Goal: Task Accomplishment & Management: Manage account settings

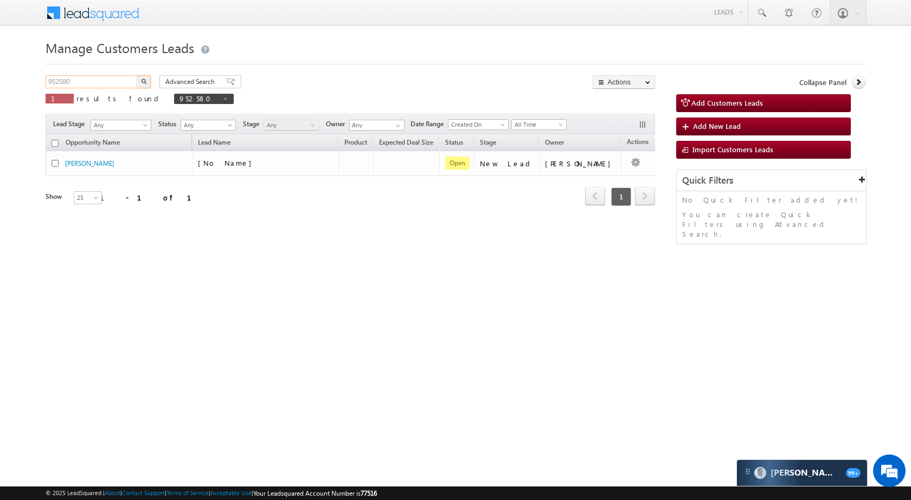
click at [117, 76] on input "952580" at bounding box center [92, 81] width 93 height 13
paste input "4231"
type input "954231"
click at [144, 85] on button "button" at bounding box center [144, 81] width 14 height 13
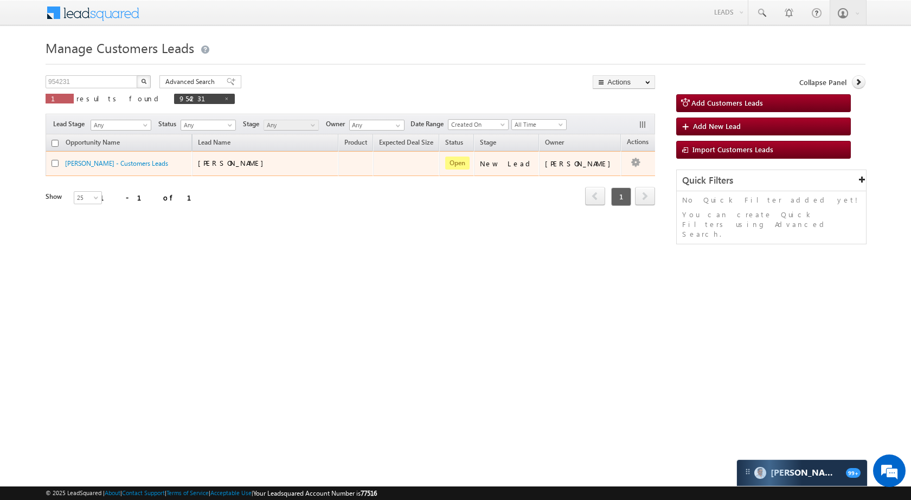
click at [625, 162] on td "Edit Change Owner Change Stage Add Activity Add Task Delete" at bounding box center [643, 163] width 45 height 25
click at [627, 162] on div "Edit Change Owner Change Stage Add Activity Add Task Delete" at bounding box center [635, 164] width 17 height 14
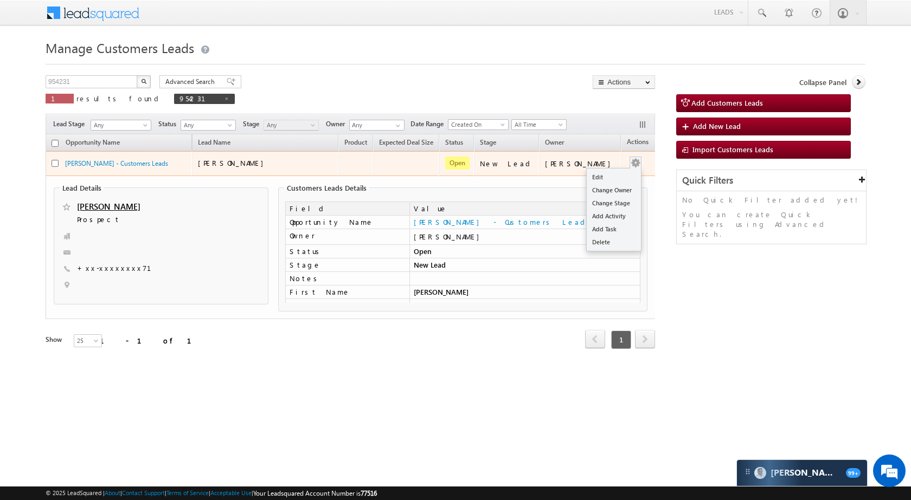
click at [630, 162] on button "button" at bounding box center [635, 163] width 11 height 11
click at [614, 178] on link "Edit" at bounding box center [613, 177] width 54 height 13
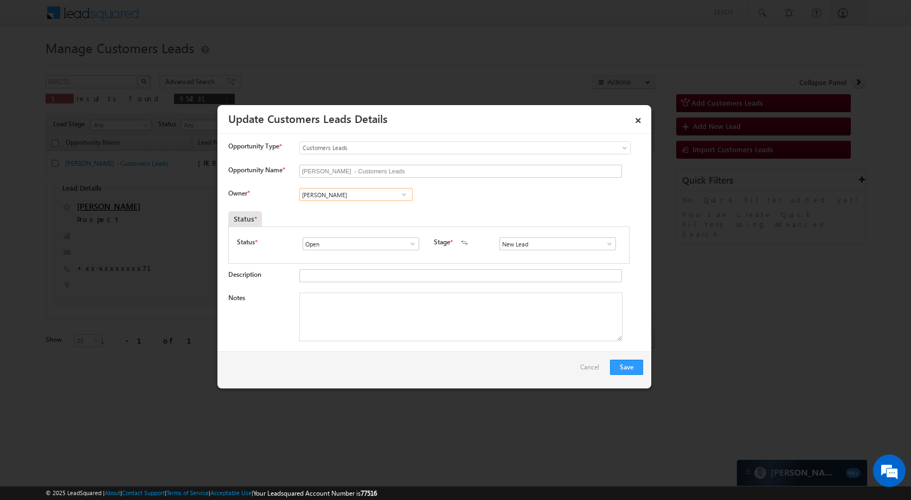
click at [357, 193] on input "[PERSON_NAME]" at bounding box center [355, 194] width 113 height 13
paste input "[PERSON_NAME]"
click at [357, 211] on link "Narendra Sisodiya narendra.sisodiya@sgrlimited.in" at bounding box center [355, 211] width 113 height 21
type input "[PERSON_NAME]"
click at [607, 243] on span at bounding box center [609, 244] width 11 height 9
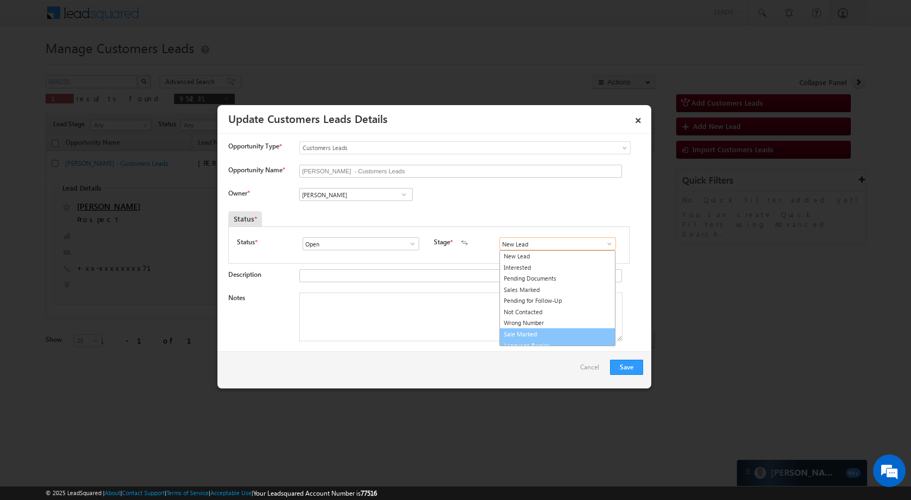
scroll to position [7, 0]
click at [539, 328] on link "Sale Marked" at bounding box center [557, 328] width 116 height 12
type input "Sale Marked"
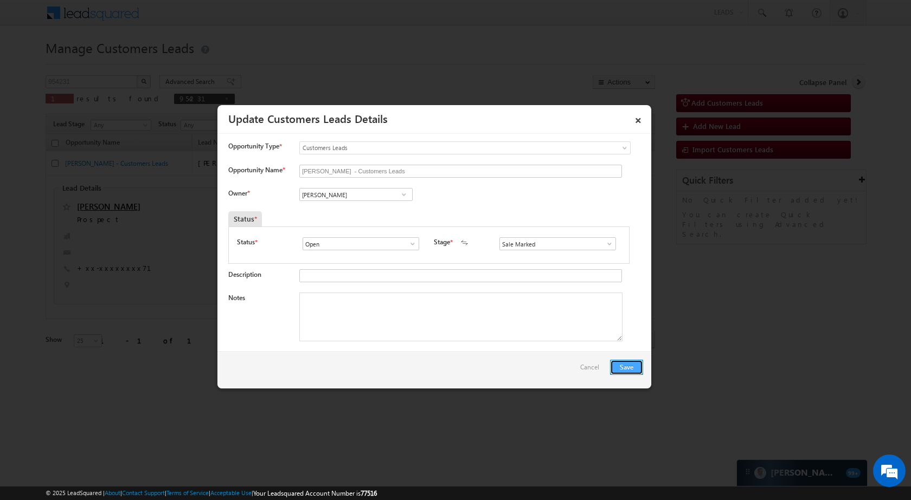
click at [640, 367] on button "Save" at bounding box center [626, 367] width 33 height 15
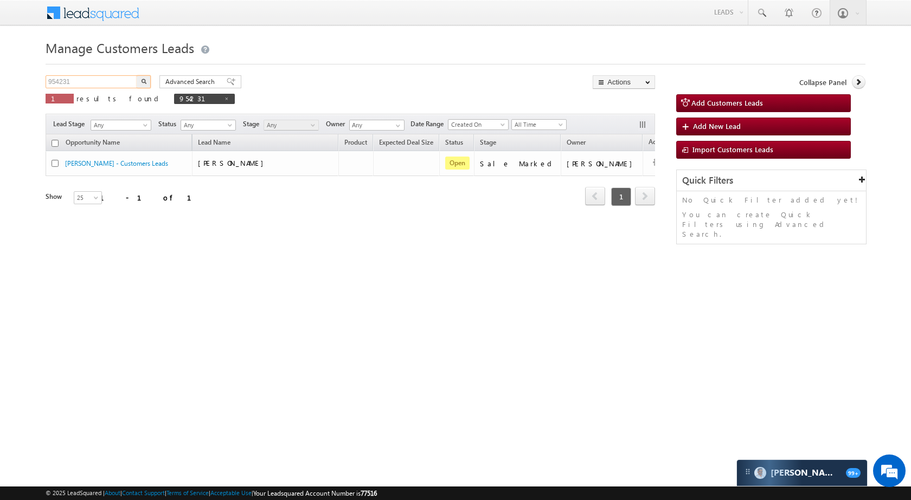
click at [92, 82] on input "954231" at bounding box center [92, 81] width 93 height 13
paste input "9813"
type input "959813"
click at [141, 81] on img "button" at bounding box center [143, 81] width 5 height 5
